Goal: Entertainment & Leisure: Browse casually

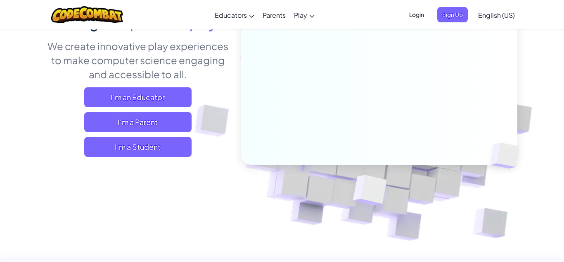
scroll to position [108, 0]
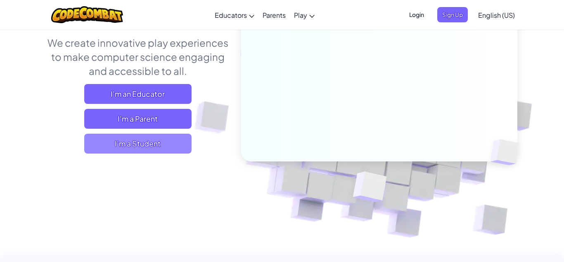
click at [126, 150] on span "I'm a Student" at bounding box center [137, 143] width 107 height 20
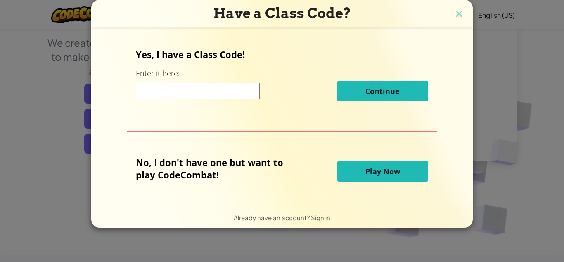
click at [358, 181] on button "Play Now" at bounding box center [383, 171] width 91 height 21
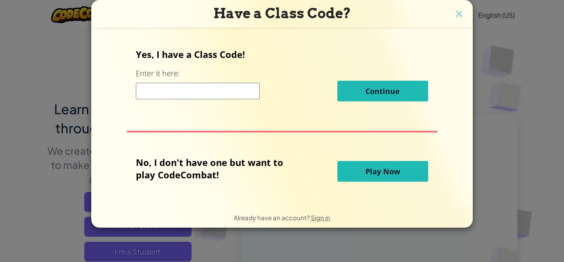
click at [350, 179] on button "Play Now" at bounding box center [383, 171] width 91 height 21
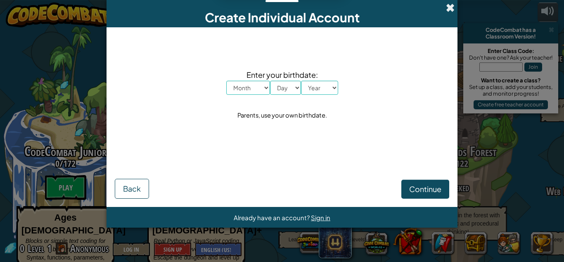
click at [446, 11] on span at bounding box center [450, 7] width 9 height 9
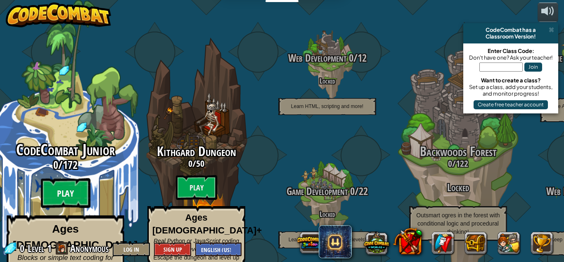
click at [63, 179] on btn "Play" at bounding box center [66, 193] width 50 height 30
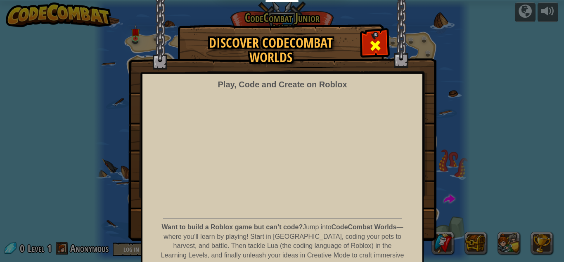
click at [386, 43] on div at bounding box center [375, 44] width 26 height 26
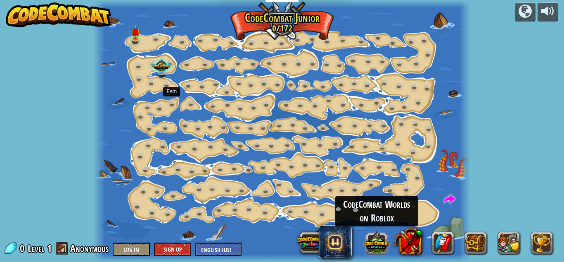
click at [381, 245] on button at bounding box center [377, 242] width 26 height 26
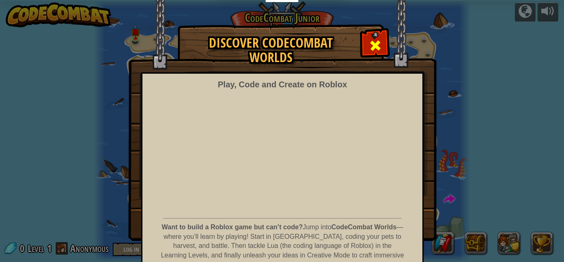
click at [377, 45] on span at bounding box center [375, 45] width 13 height 13
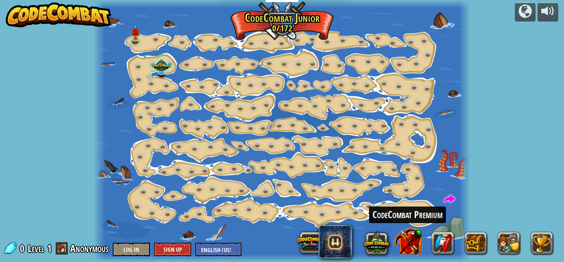
click at [399, 243] on button at bounding box center [407, 240] width 29 height 29
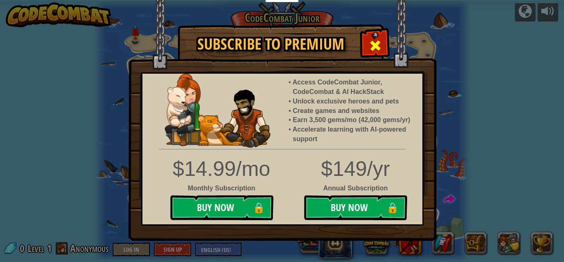
click at [378, 42] on span at bounding box center [375, 45] width 13 height 13
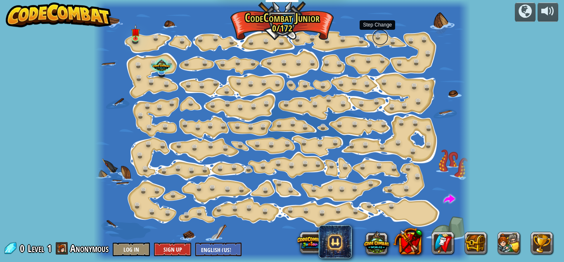
click at [376, 34] on link at bounding box center [380, 37] width 17 height 17
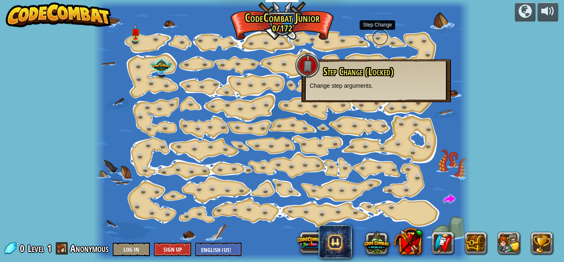
click at [376, 34] on link at bounding box center [380, 37] width 17 height 17
click at [362, 164] on link at bounding box center [365, 167] width 17 height 17
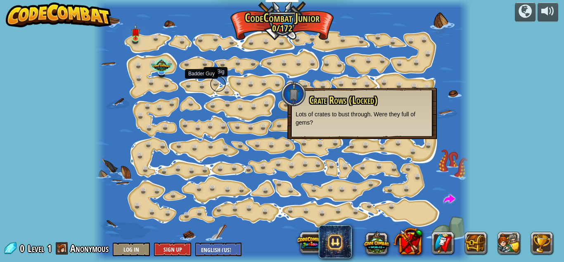
click at [215, 84] on link at bounding box center [218, 84] width 17 height 17
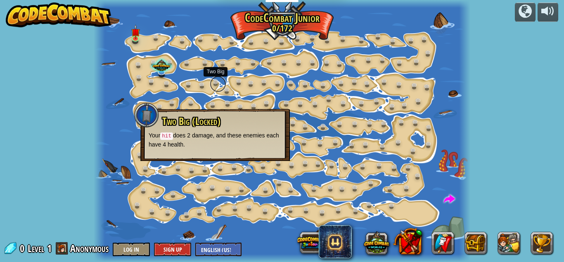
click at [215, 84] on link at bounding box center [218, 84] width 17 height 17
click at [420, 92] on div at bounding box center [282, 131] width 377 height 262
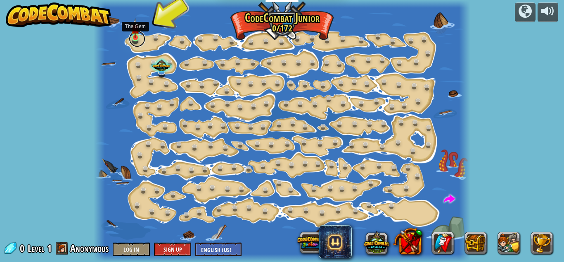
click at [139, 39] on link at bounding box center [137, 39] width 17 height 17
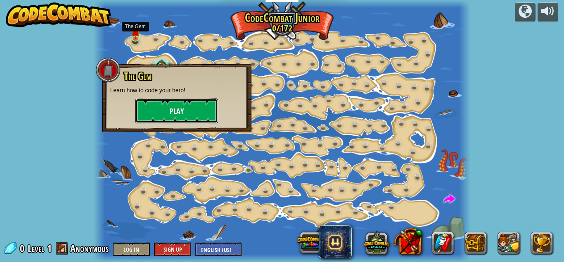
click at [174, 113] on button "Play" at bounding box center [177, 110] width 83 height 25
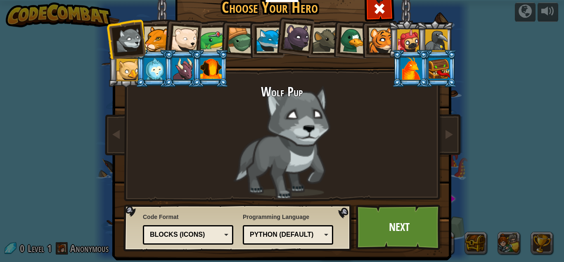
click at [236, 44] on div at bounding box center [241, 40] width 26 height 26
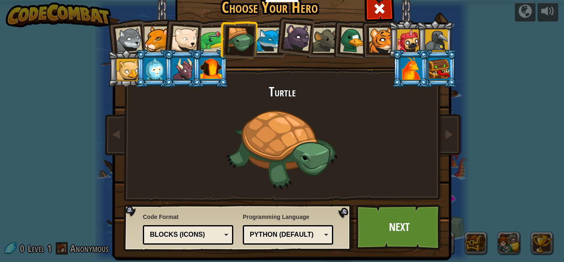
click at [368, 45] on li at bounding box center [378, 39] width 37 height 38
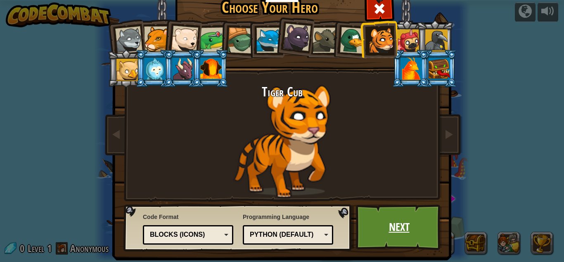
click at [404, 212] on link "Next" at bounding box center [399, 226] width 86 height 45
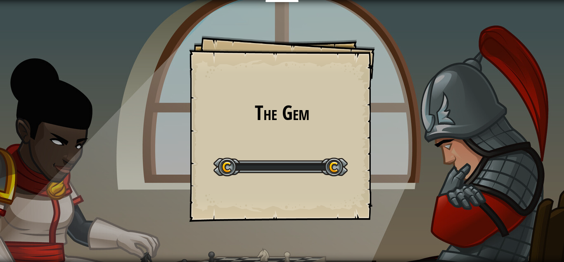
click at [404, 212] on div "The Gem Goals Start Level Error loading from server. Try refreshing the page. Y…" at bounding box center [282, 131] width 564 height 262
